Goal: Information Seeking & Learning: Learn about a topic

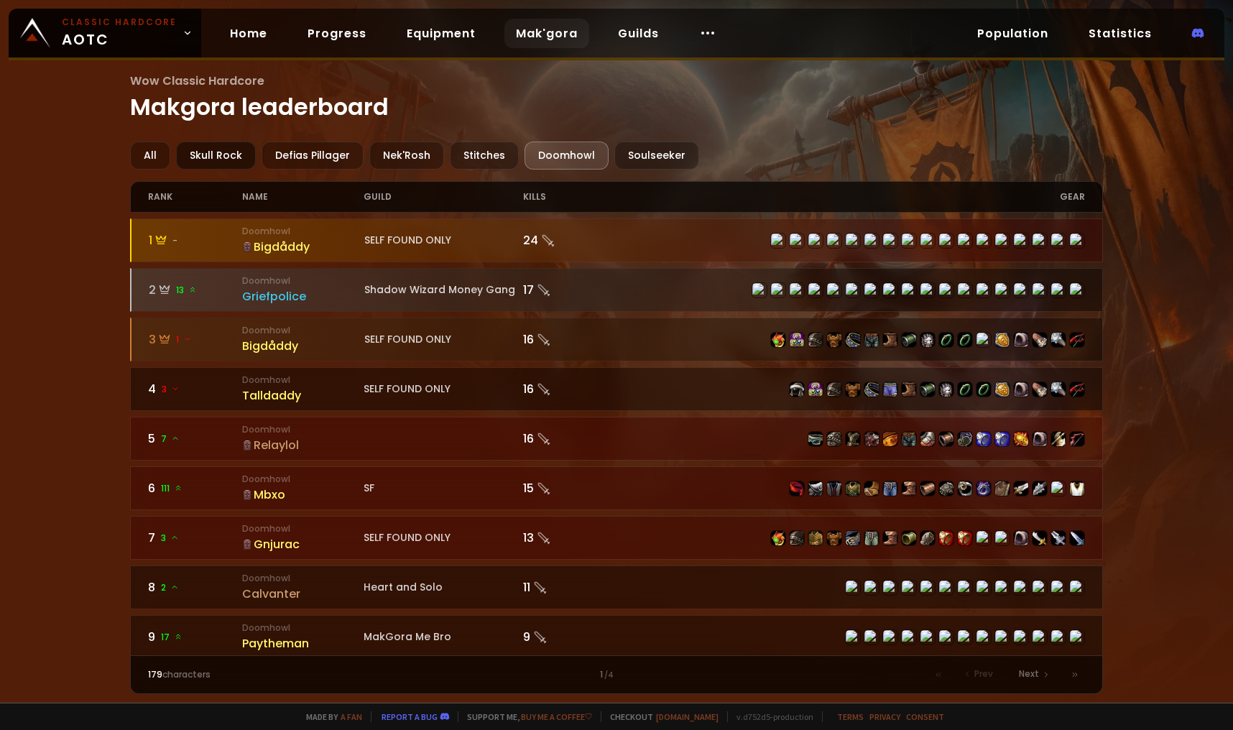
click at [222, 162] on div "Skull Rock" at bounding box center [216, 156] width 80 height 28
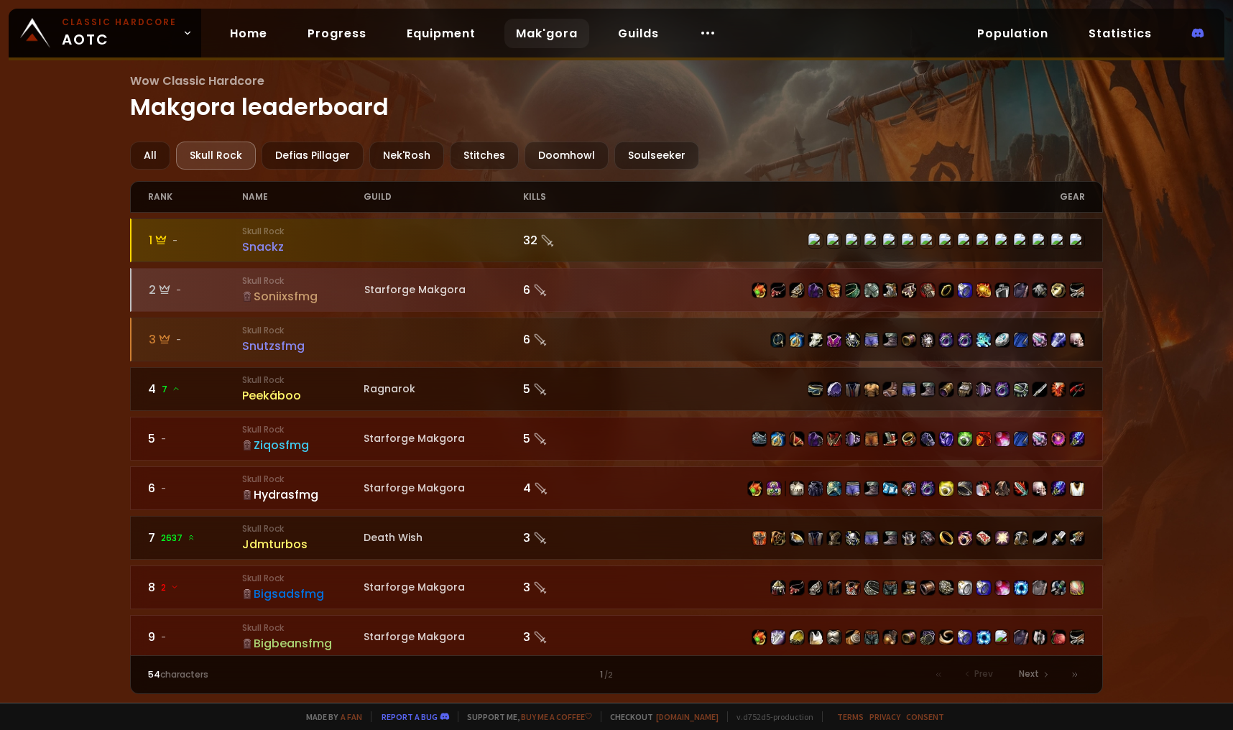
click at [74, 241] on div "Wow Classic Hardcore Makgora leaderboard All Skull Rock Defias Pillager Nek'Ros…" at bounding box center [616, 351] width 1233 height 703
click at [325, 152] on div "Defias Pillager" at bounding box center [312, 156] width 102 height 28
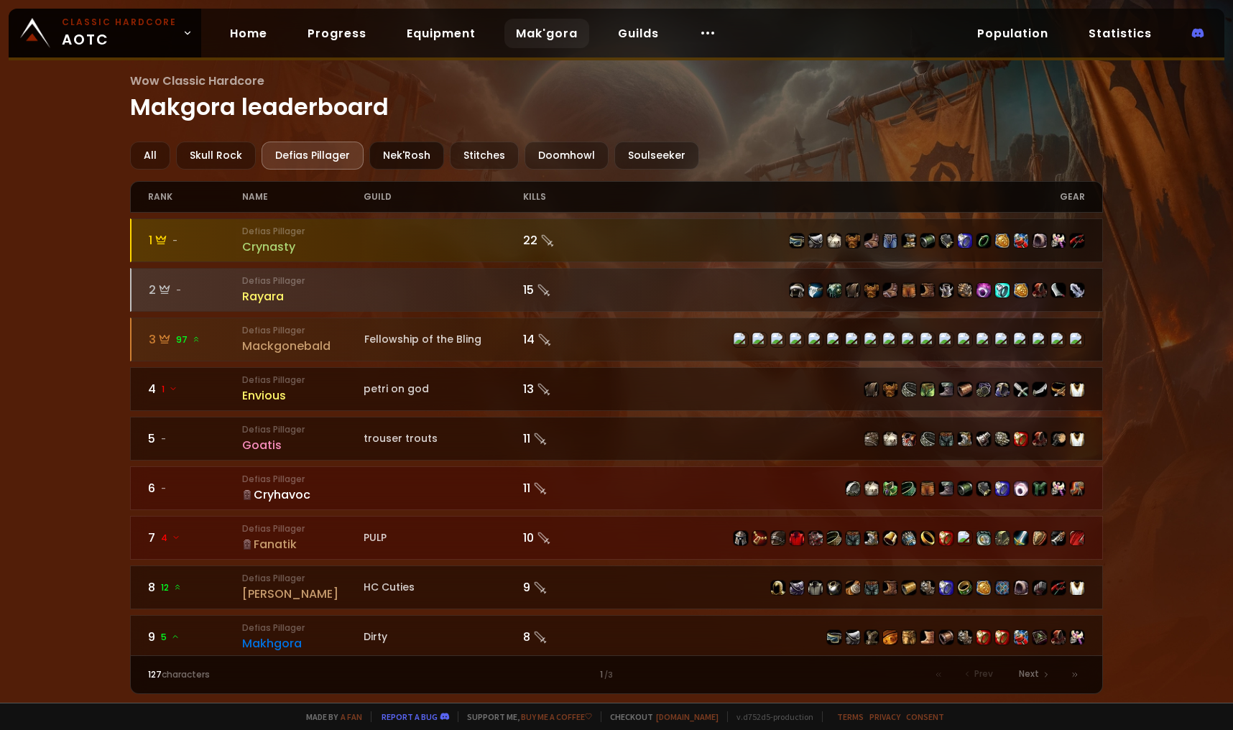
click at [412, 157] on div "Nek'Rosh" at bounding box center [406, 156] width 75 height 28
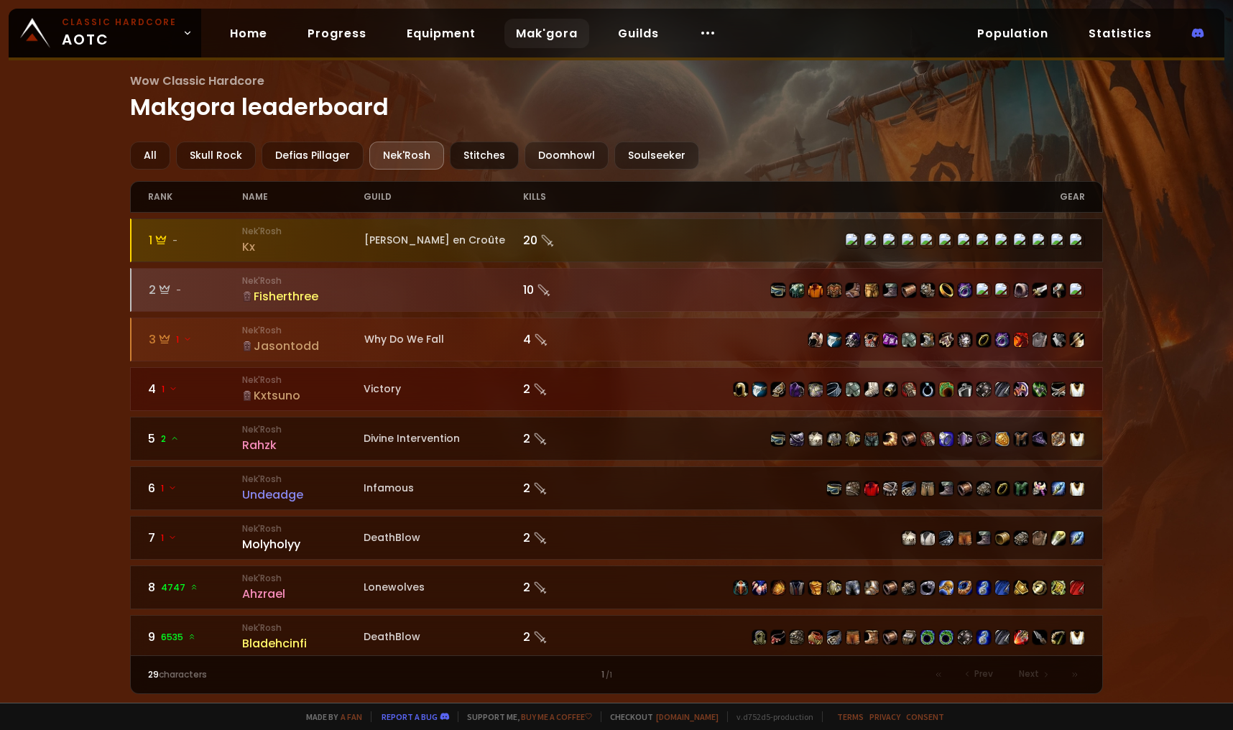
click at [494, 165] on div "Stitches" at bounding box center [484, 156] width 69 height 28
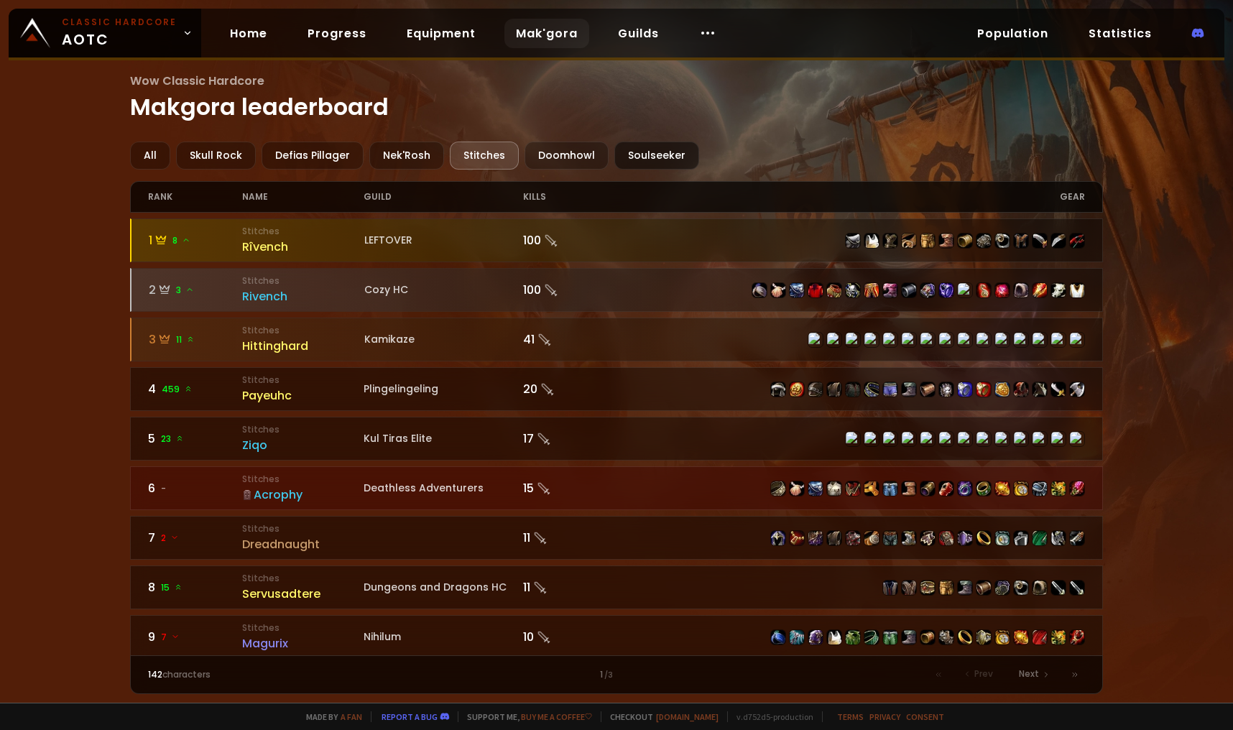
click at [636, 154] on div "Soulseeker" at bounding box center [656, 156] width 85 height 28
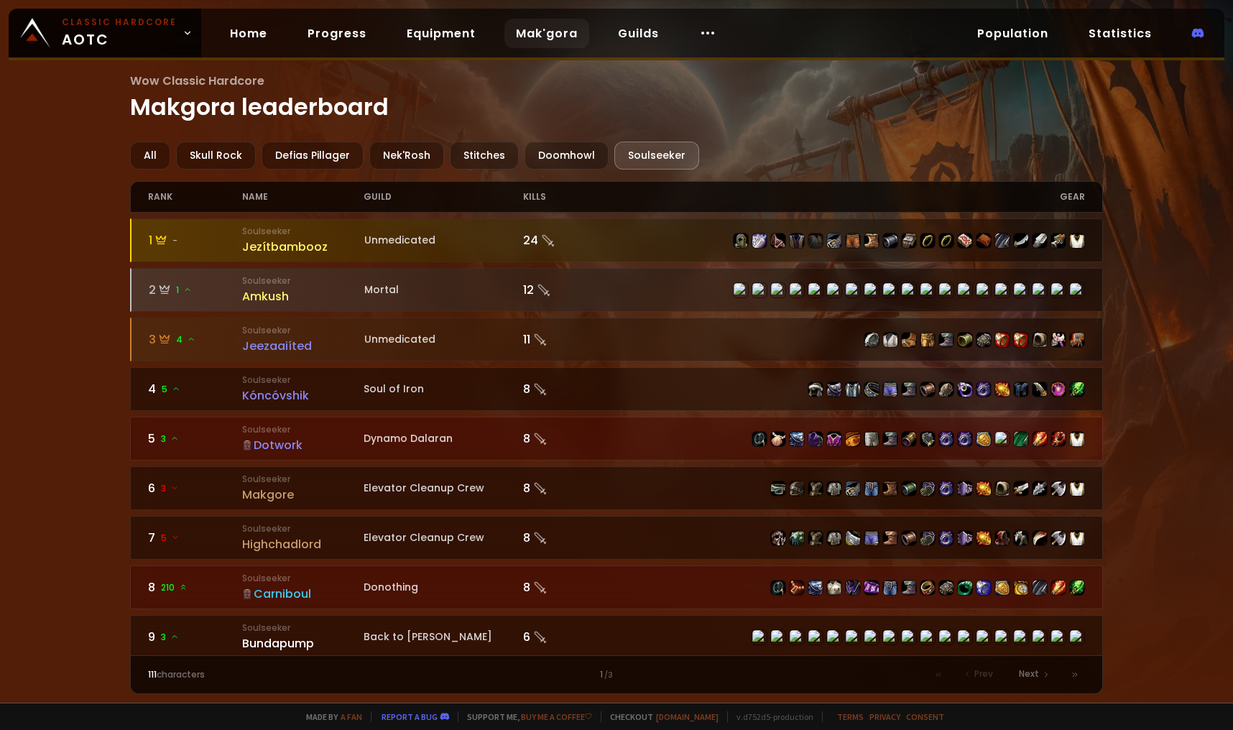
click at [56, 400] on div "Wow Classic Hardcore Makgora leaderboard All Skull Rock Defias Pillager Nek'Ros…" at bounding box center [616, 351] width 1233 height 703
click at [559, 158] on div "Doomhowl" at bounding box center [566, 156] width 84 height 28
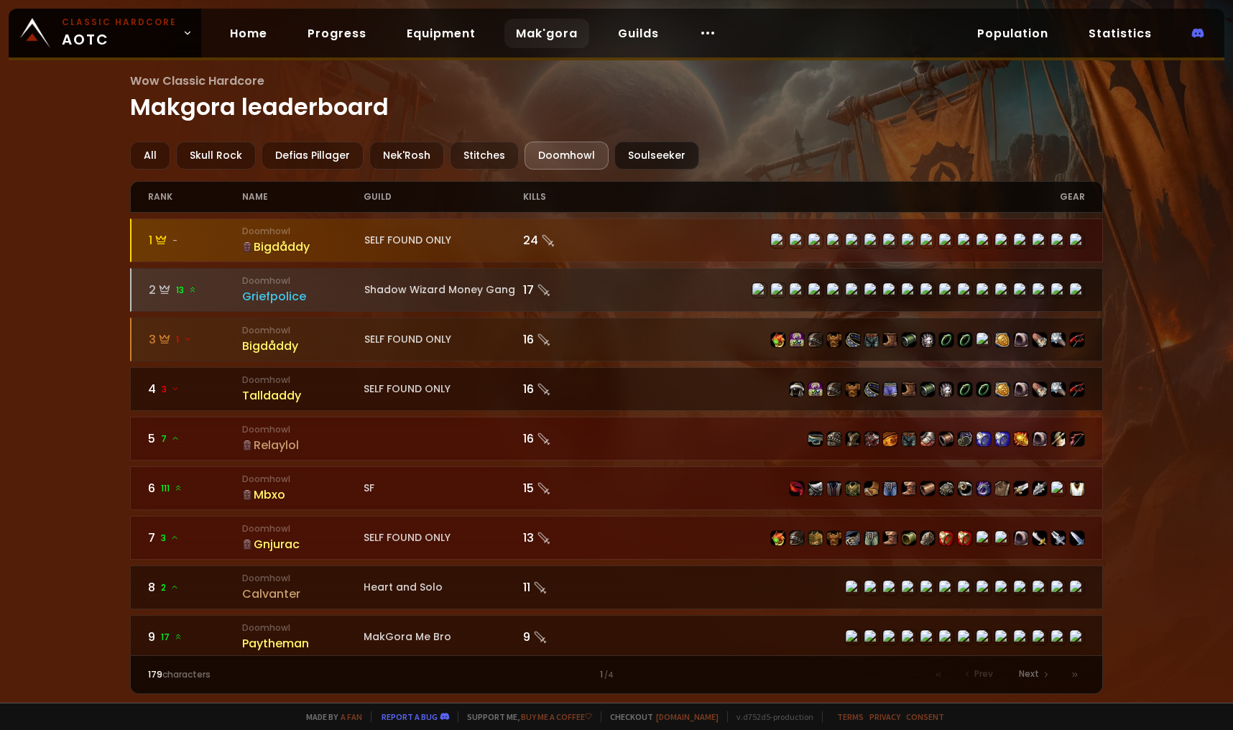
click at [644, 154] on div "Soulseeker" at bounding box center [656, 156] width 85 height 28
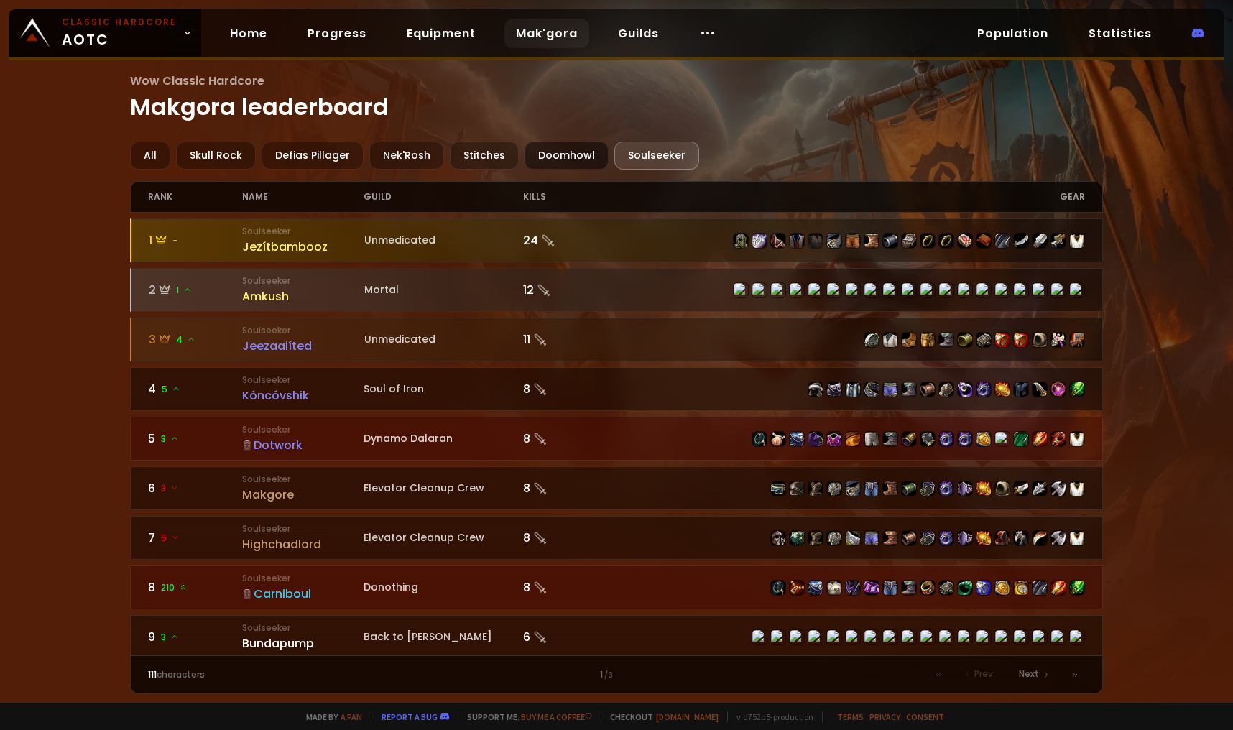
click at [565, 156] on div "Doomhowl" at bounding box center [566, 156] width 84 height 28
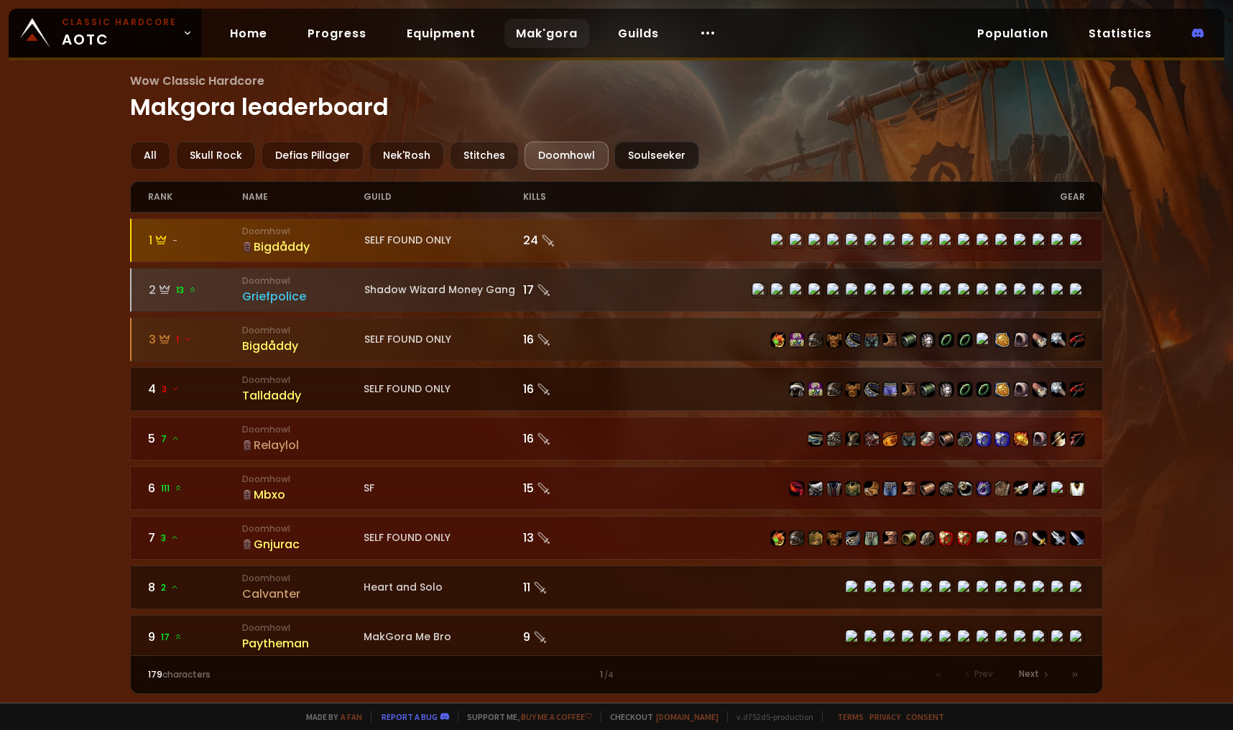
click at [648, 154] on div "Soulseeker" at bounding box center [656, 156] width 85 height 28
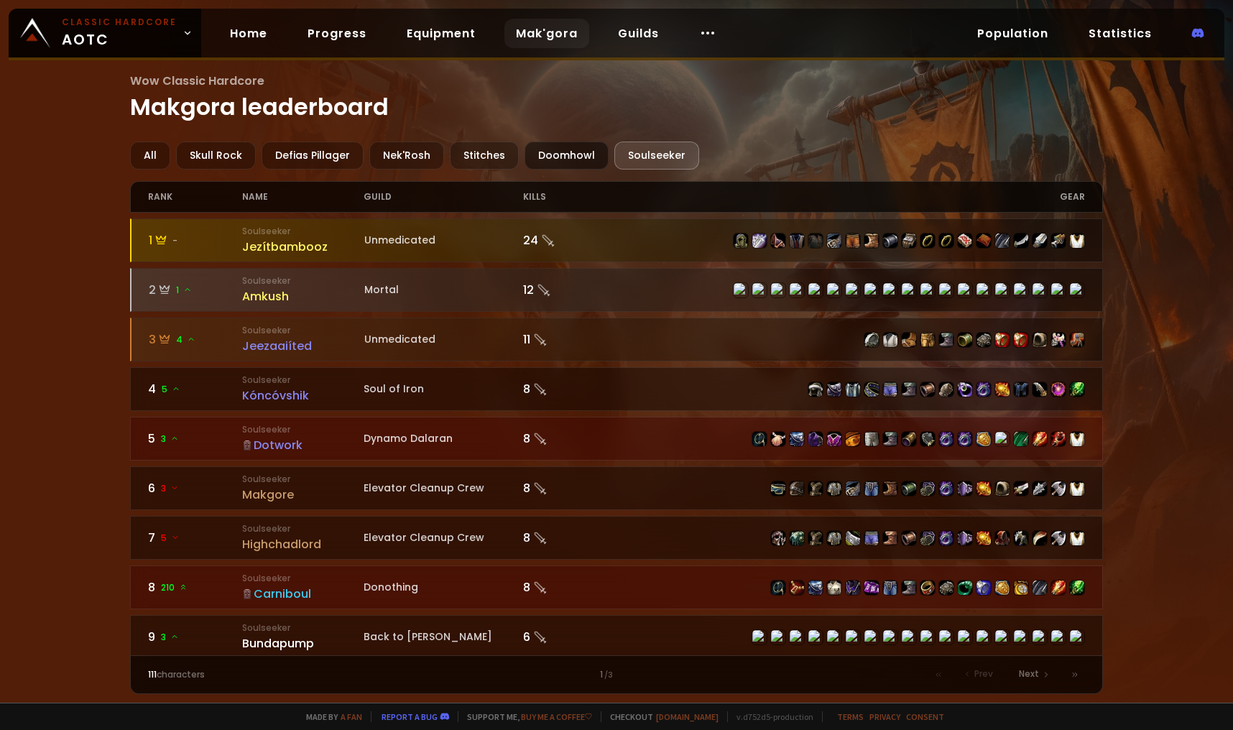
click at [573, 153] on div "Doomhowl" at bounding box center [566, 156] width 84 height 28
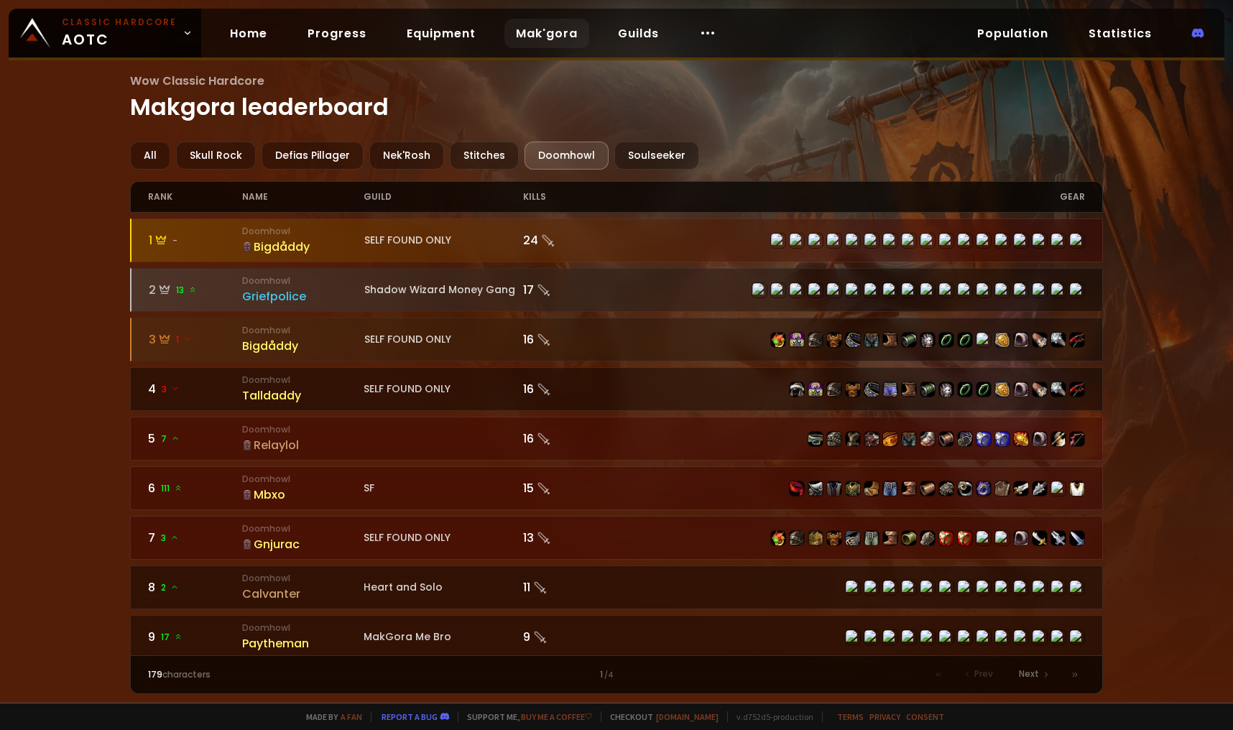
click at [88, 310] on div "Wow Classic Hardcore Makgora leaderboard All Skull Rock Defias Pillager Nek'Ros…" at bounding box center [616, 351] width 1233 height 703
